Goal: Navigation & Orientation: Find specific page/section

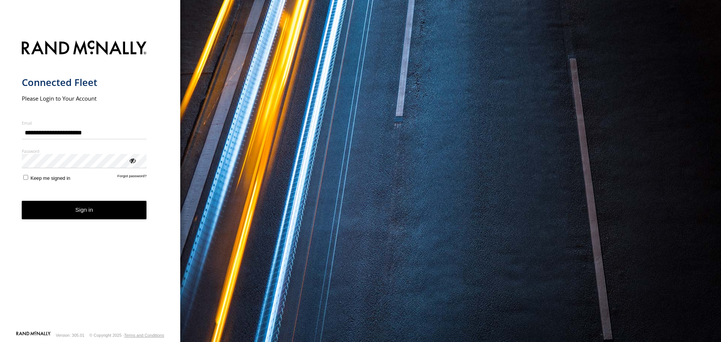
click at [78, 218] on button "Sign in" at bounding box center [84, 210] width 125 height 18
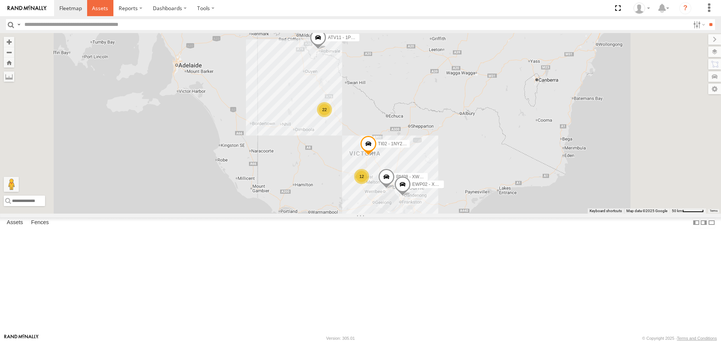
click at [94, 9] on span at bounding box center [100, 8] width 16 height 7
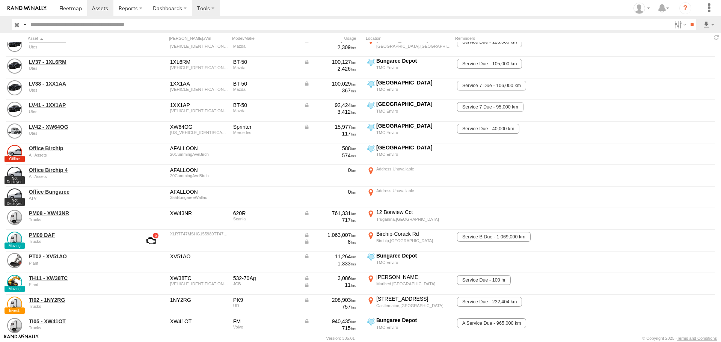
scroll to position [413, 0]
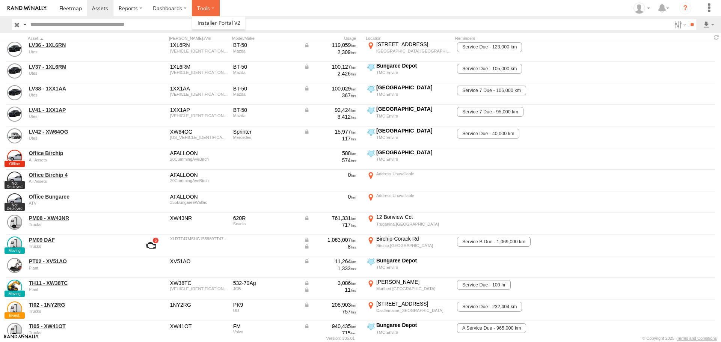
click at [208, 9] on label at bounding box center [206, 8] width 28 height 16
click at [210, 24] on span at bounding box center [219, 22] width 43 height 7
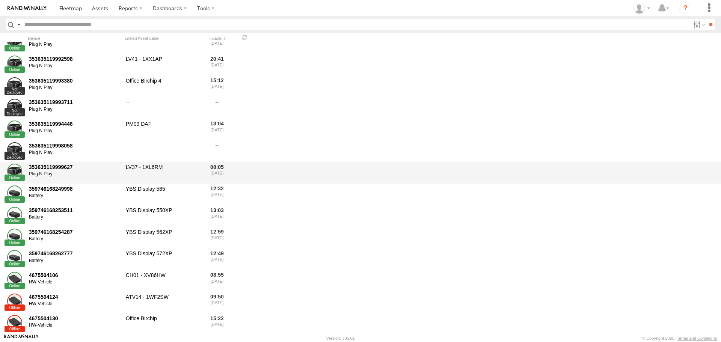
scroll to position [75, 0]
